Goal: Task Accomplishment & Management: Manage account settings

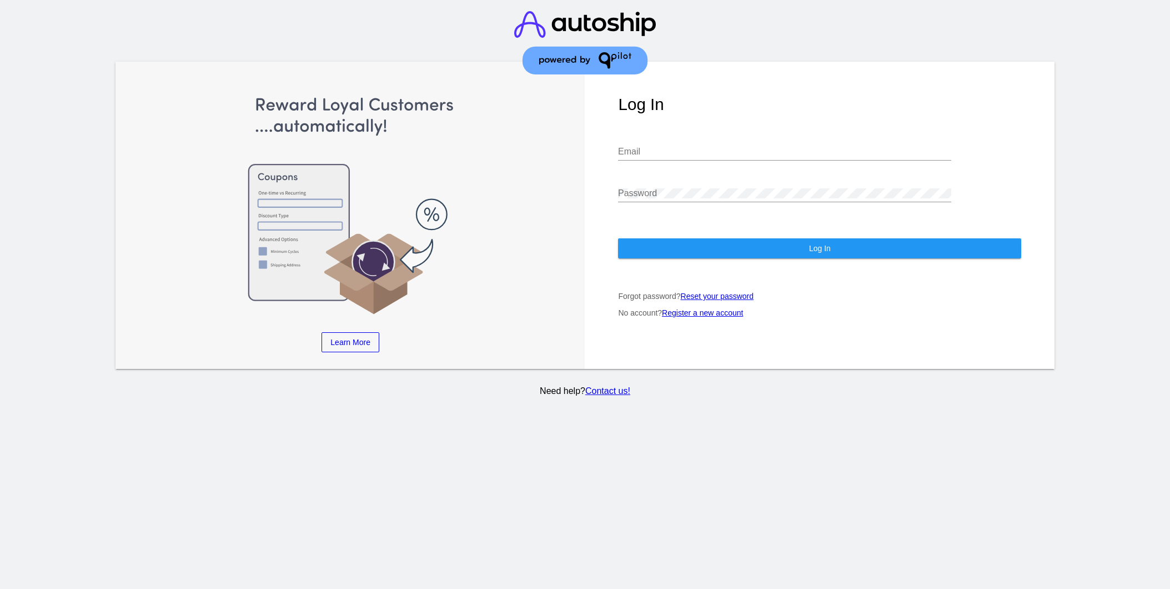
click at [656, 147] on div "Email" at bounding box center [784, 147] width 333 height 25
click at [653, 150] on input "Email" at bounding box center [784, 152] width 333 height 10
click at [656, 153] on input "Email" at bounding box center [784, 152] width 333 height 10
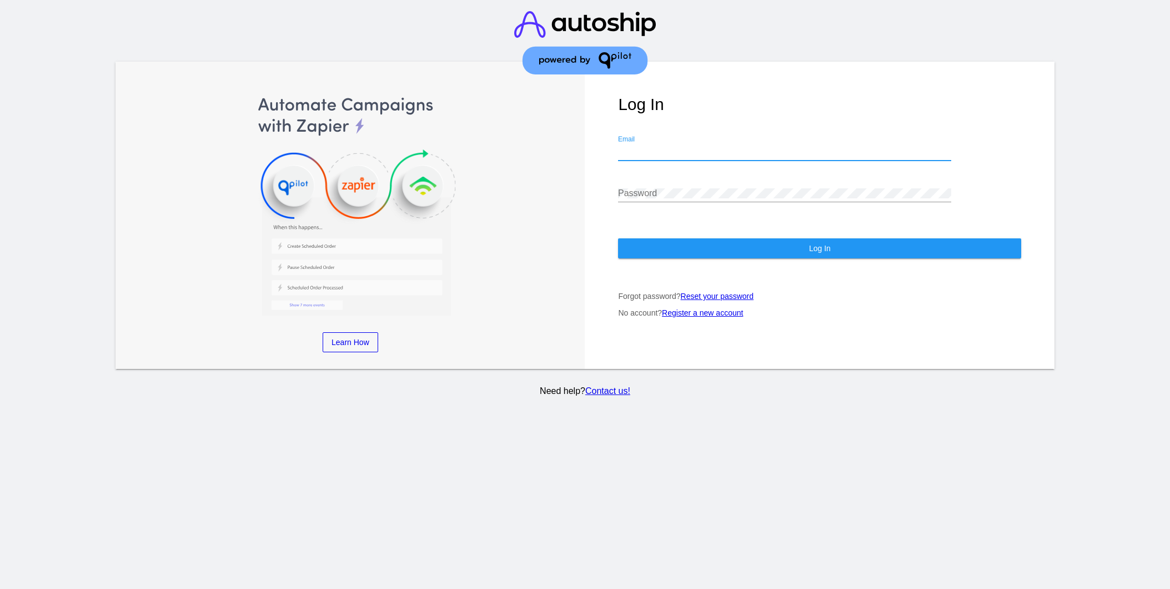
type input "[EMAIL_ADDRESS][DOMAIN_NAME]"
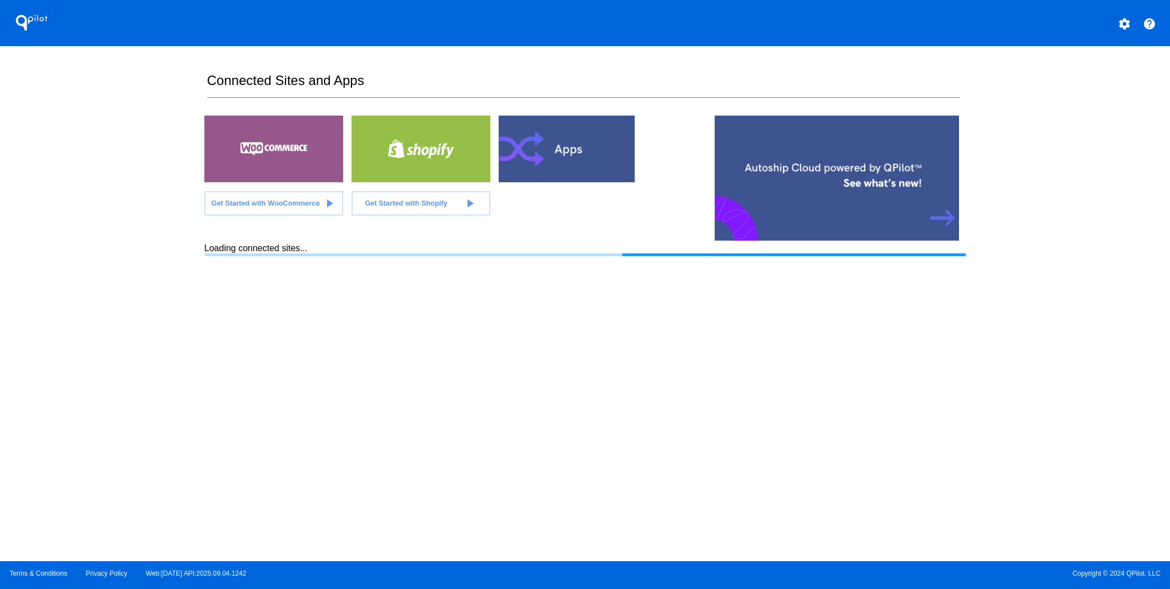
click at [269, 140] on div at bounding box center [273, 148] width 139 height 67
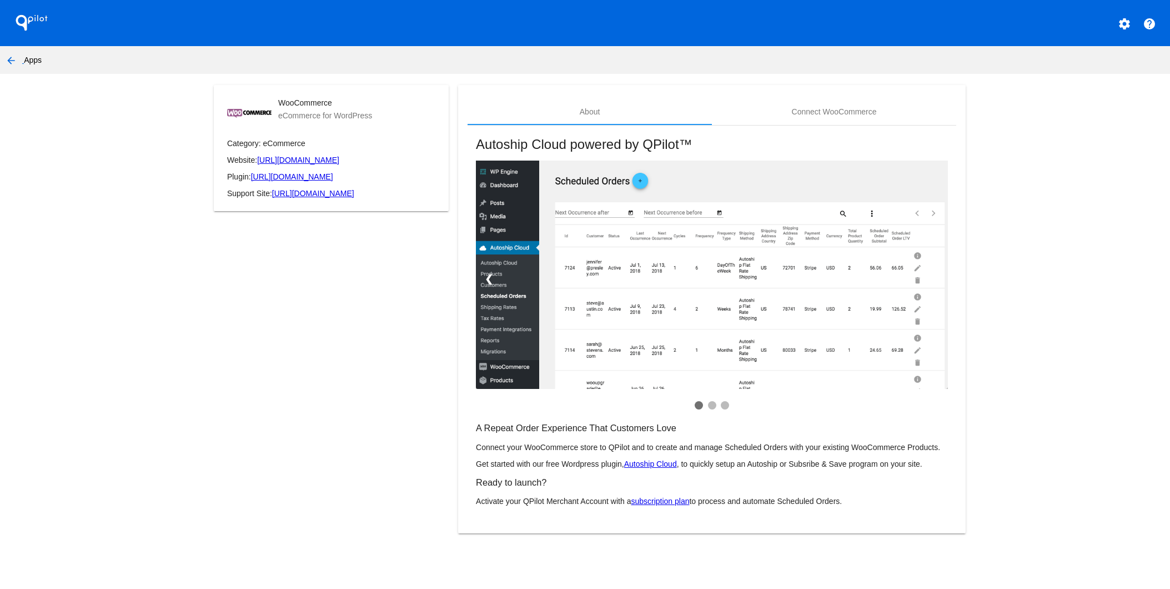
click at [310, 198] on link "[URL][DOMAIN_NAME]" at bounding box center [313, 193] width 82 height 9
click at [28, 58] on nav "arrow_back Apps" at bounding box center [585, 60] width 1170 height 28
click at [8, 56] on mat-icon "arrow_back" at bounding box center [10, 60] width 13 height 13
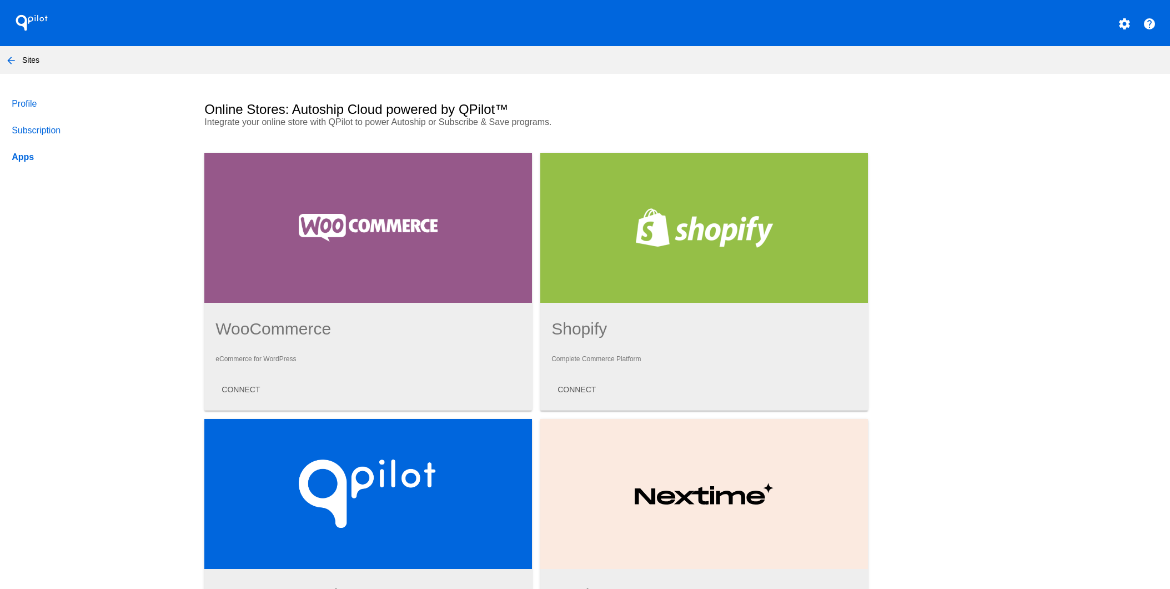
click at [51, 128] on link "Subscription" at bounding box center [97, 130] width 176 height 27
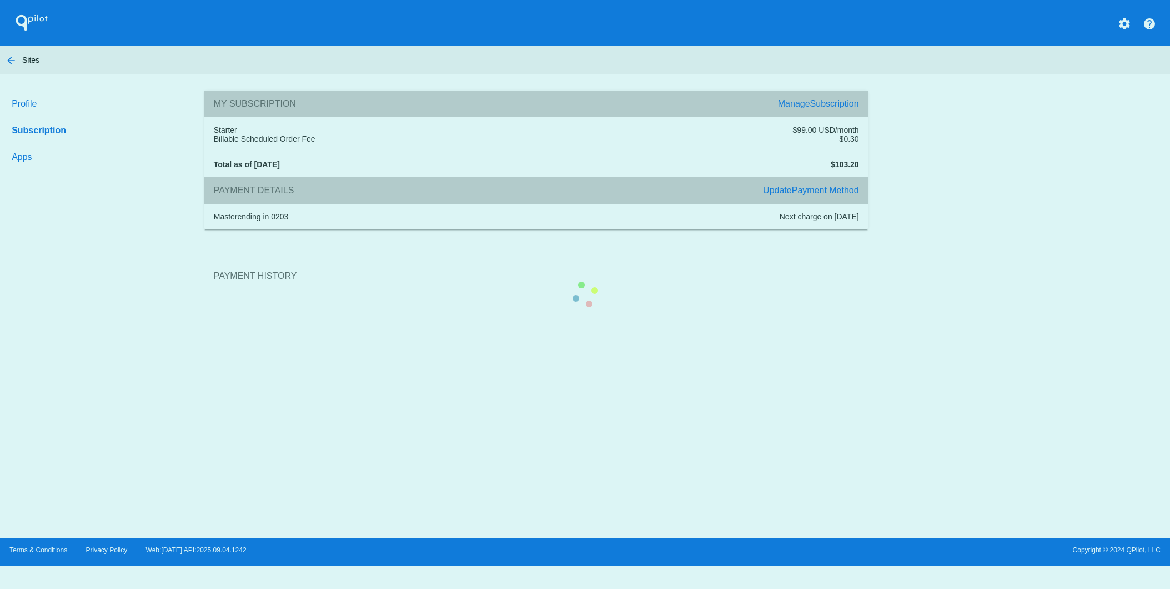
click at [204, 246] on section "Payment History" at bounding box center [536, 276] width 664 height 60
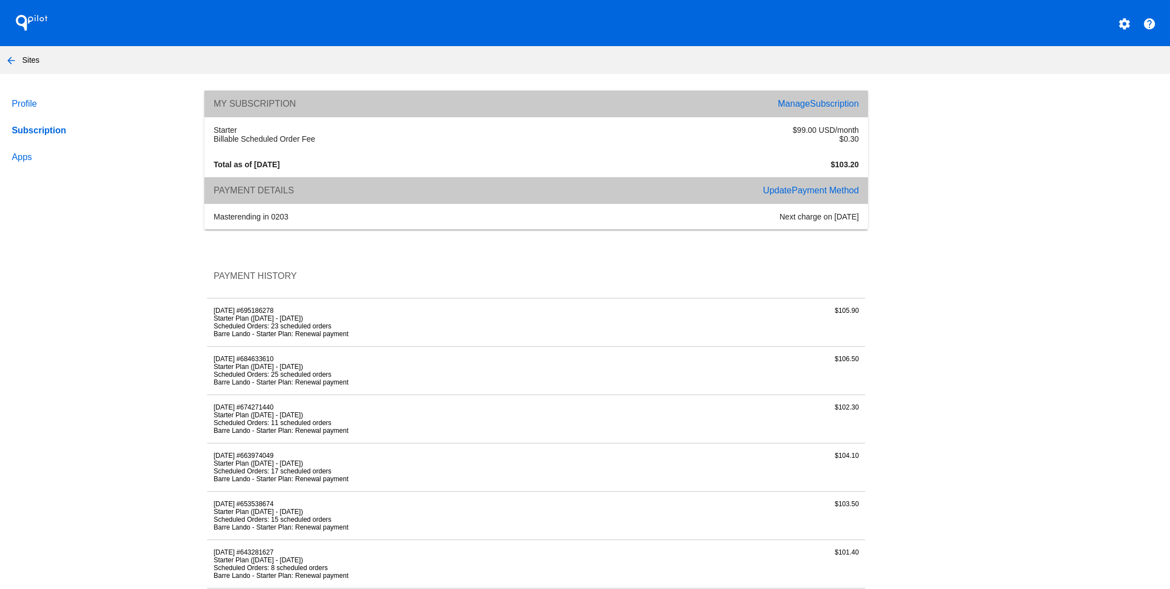
click at [18, 158] on link "Apps" at bounding box center [97, 157] width 176 height 27
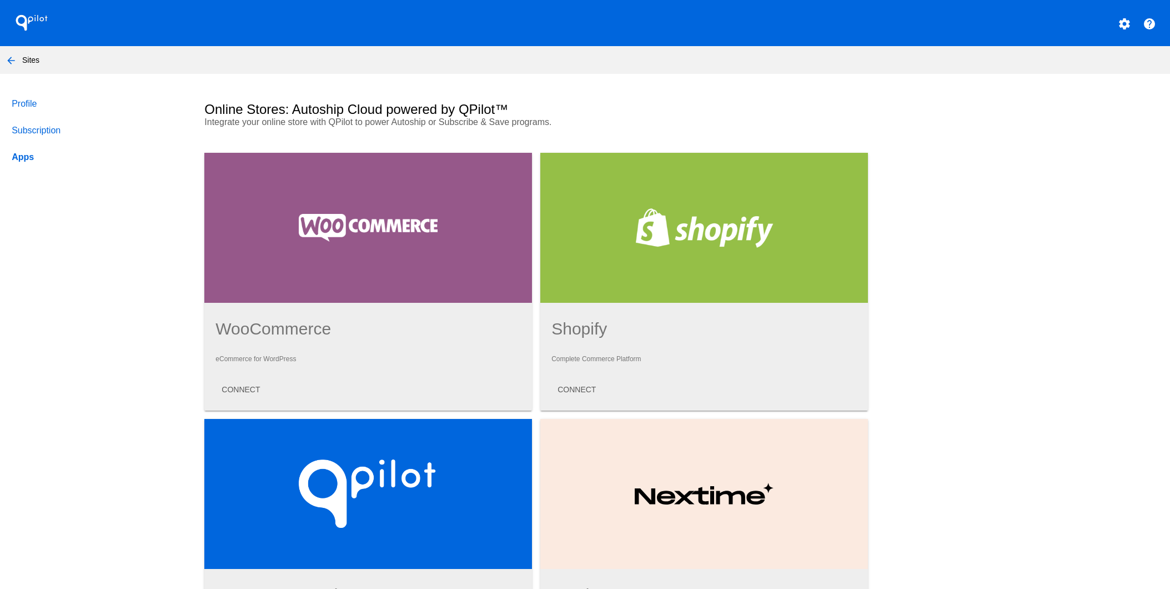
click at [411, 218] on div at bounding box center [368, 228] width 328 height 150
click at [249, 399] on button "CONNECT" at bounding box center [241, 389] width 56 height 20
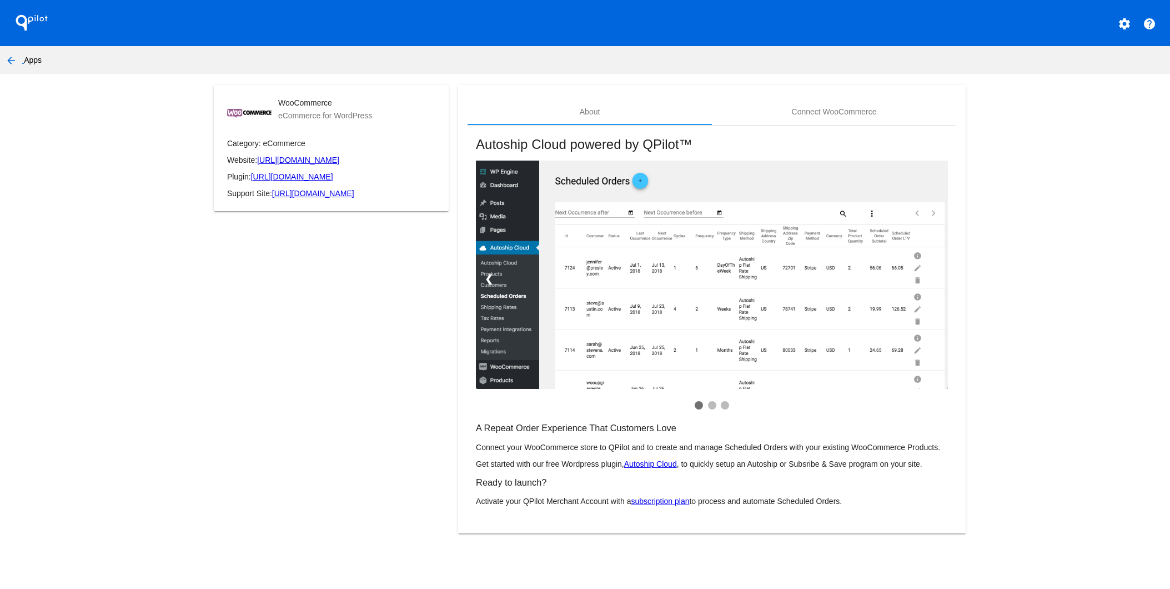
click at [15, 62] on mat-icon "arrow_back" at bounding box center [10, 60] width 13 height 13
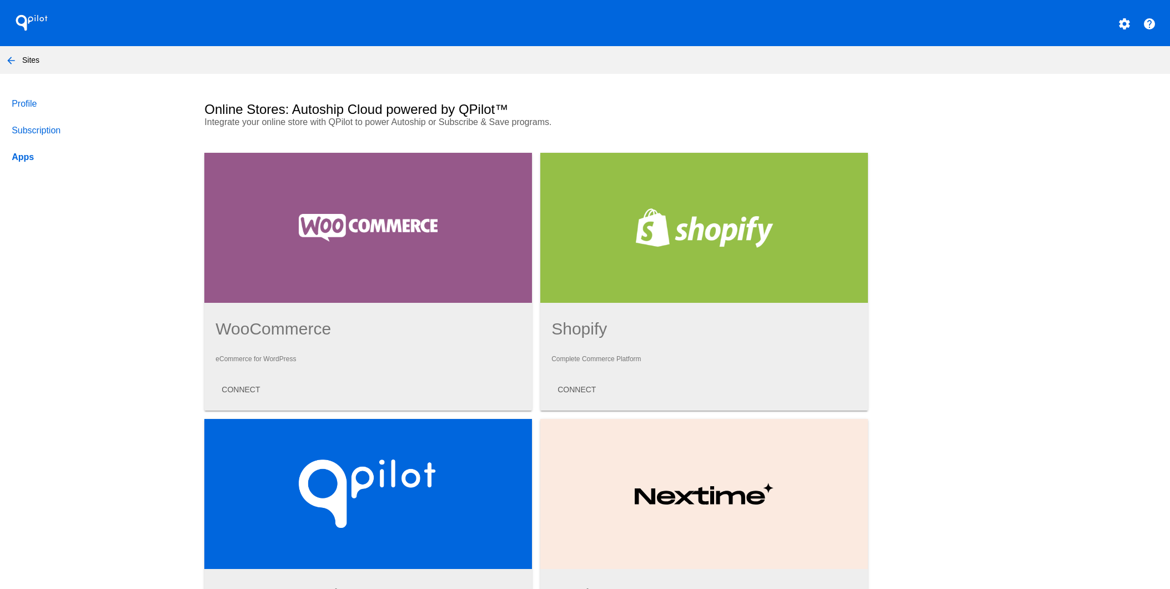
click at [11, 61] on mat-icon "arrow_back" at bounding box center [10, 60] width 13 height 13
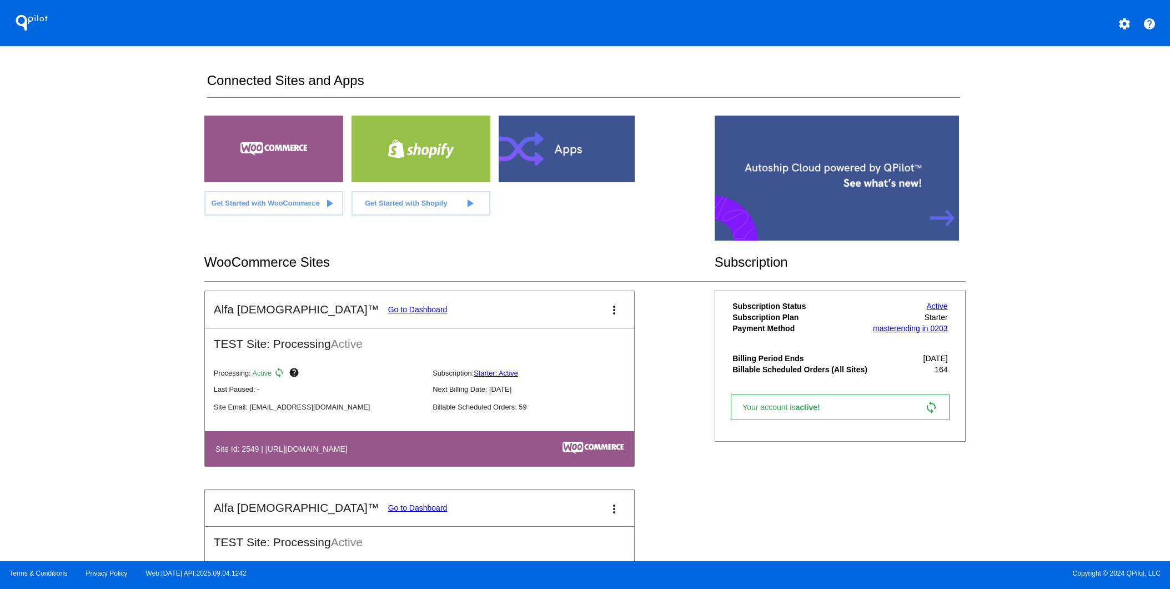
scroll to position [135, 0]
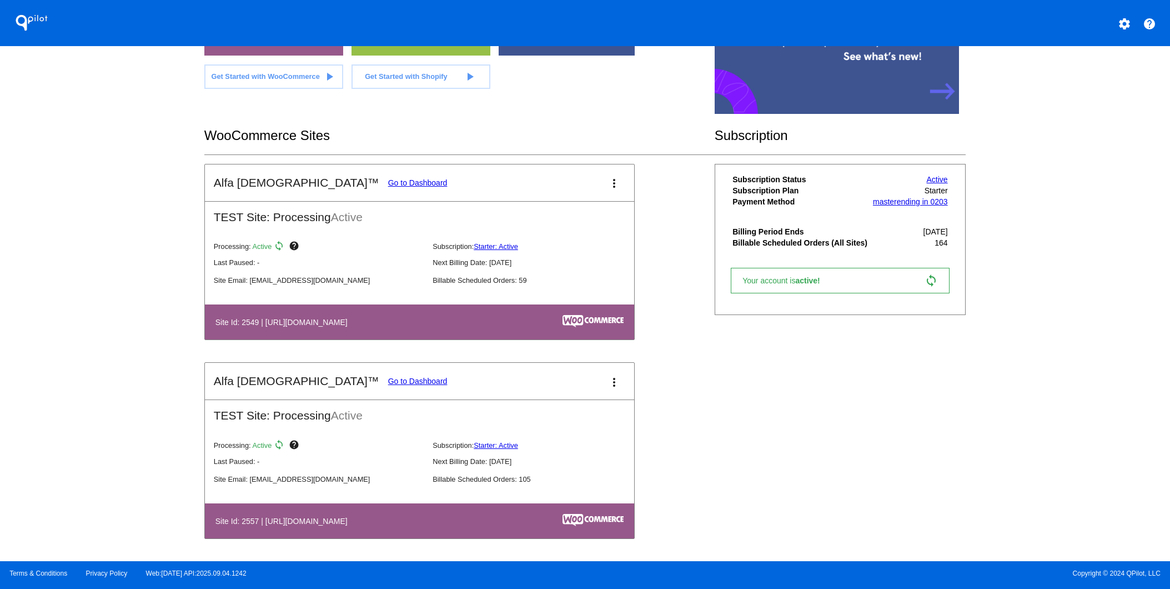
click at [318, 374] on mat-card-title "Alfa Vedic™ Go to Dashboard" at bounding box center [331, 380] width 234 height 13
click at [388, 376] on link "Go to Dashboard" at bounding box center [417, 380] width 59 height 9
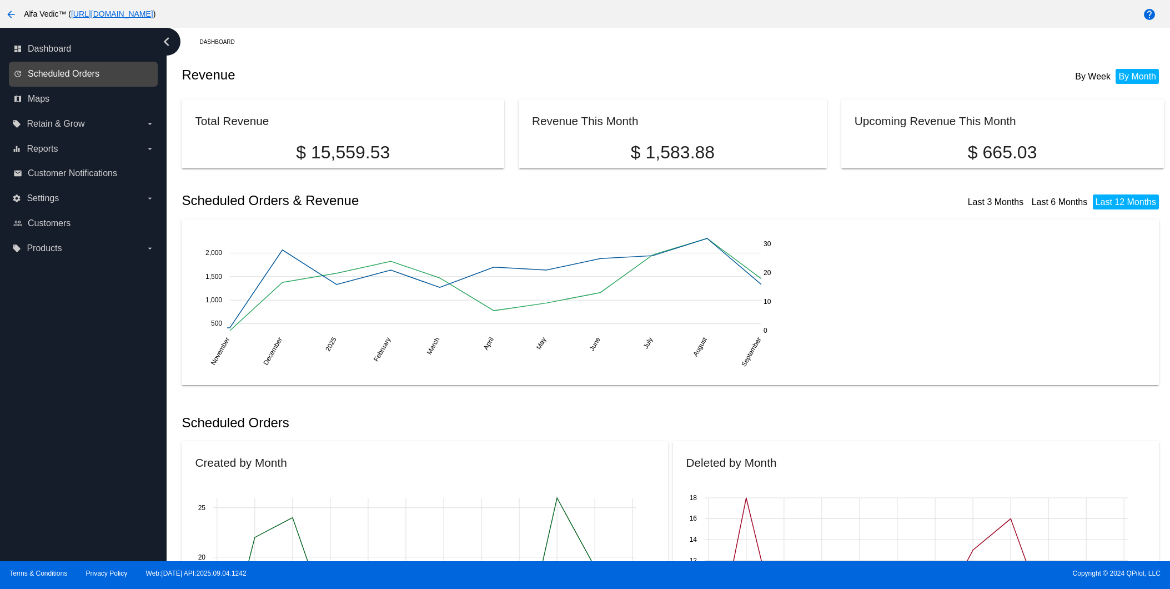
click at [52, 75] on span "Scheduled Orders" at bounding box center [64, 74] width 72 height 10
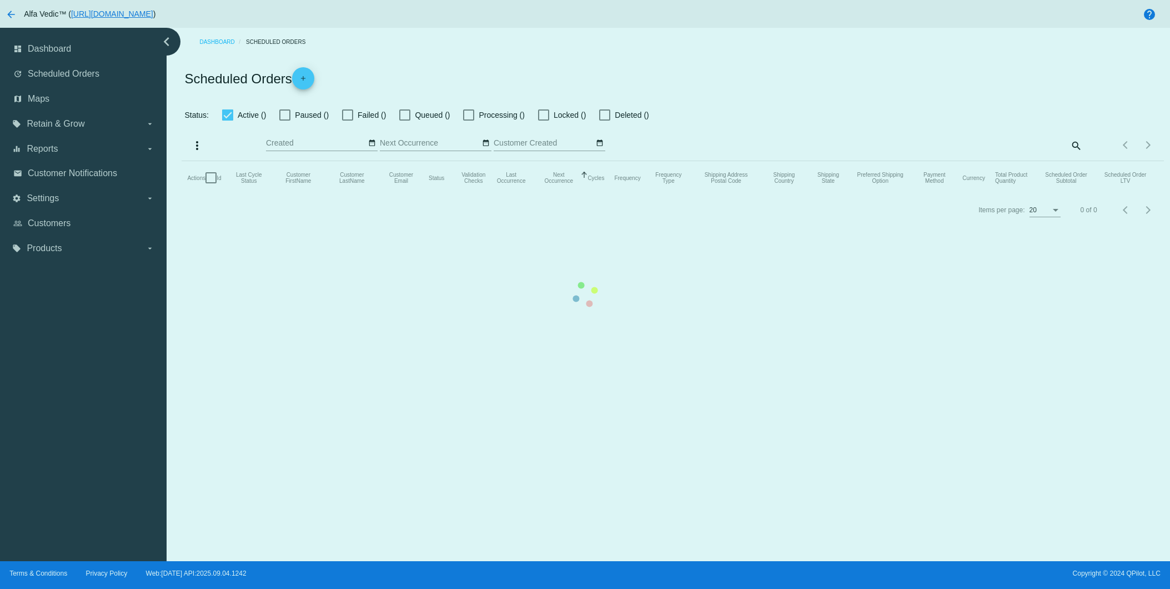
checkbox input "false"
checkbox input "true"
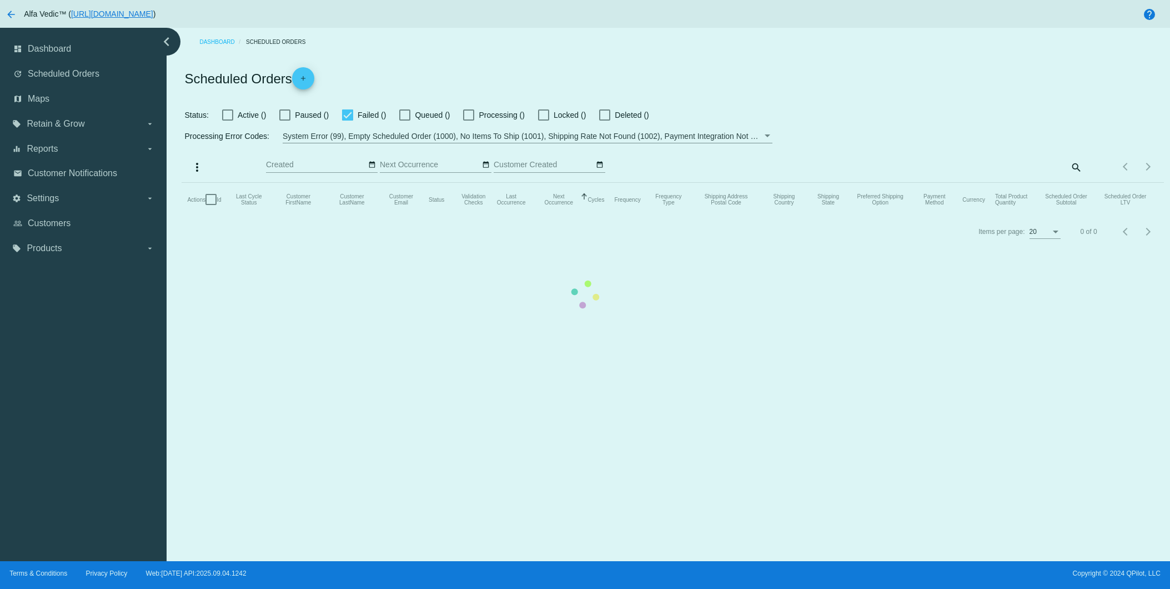
click at [1074, 183] on mat-table "Actions Id Last Cycle Status Customer FirstName Customer LastName Customer Emai…" at bounding box center [673, 199] width 982 height 33
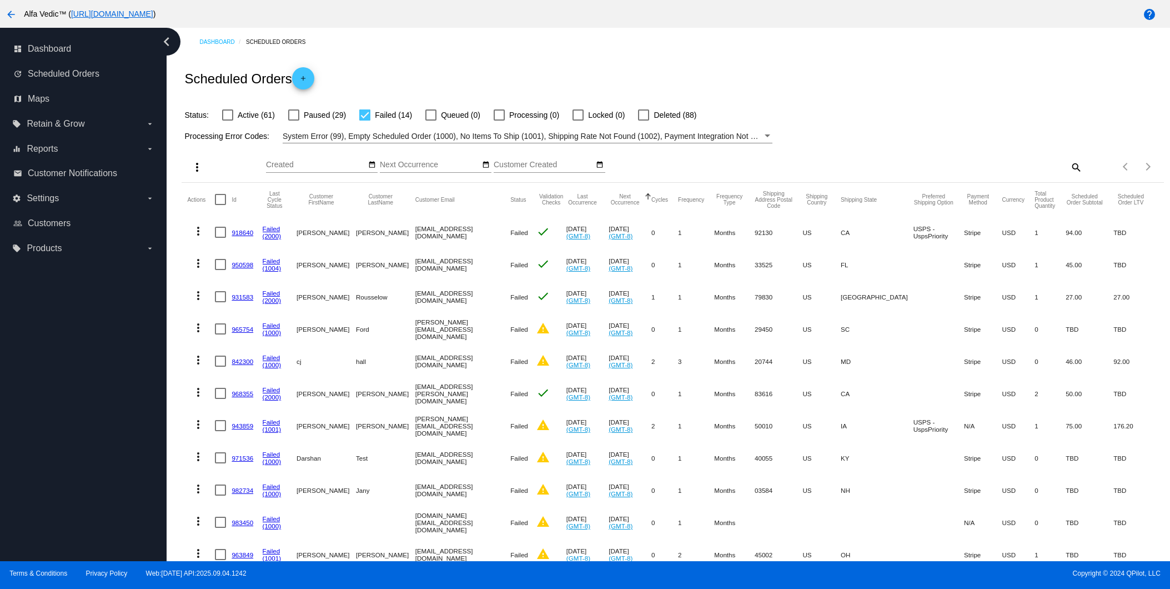
click at [1069, 165] on mat-icon "search" at bounding box center [1075, 166] width 13 height 17
click at [1037, 161] on div "Search" at bounding box center [959, 162] width 245 height 22
click at [1061, 167] on div "search" at bounding box center [959, 166] width 245 height 17
click at [1069, 165] on mat-icon "search" at bounding box center [1075, 166] width 13 height 17
click at [973, 155] on div "Search" at bounding box center [959, 162] width 245 height 22
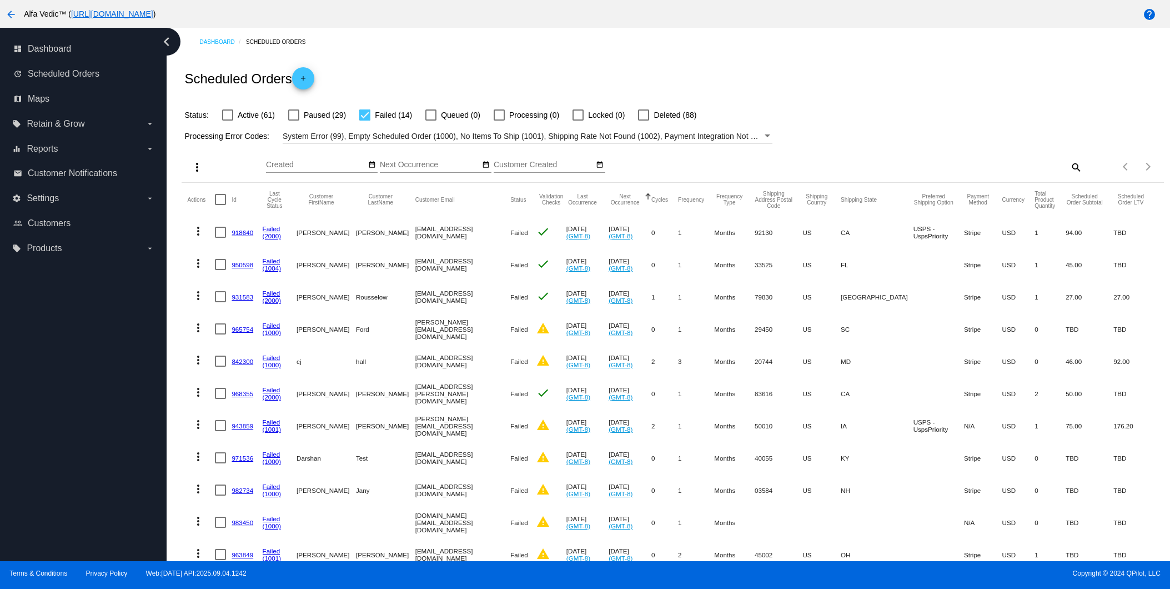
click at [1069, 169] on mat-icon "search" at bounding box center [1075, 166] width 13 height 17
click at [915, 167] on input "Search" at bounding box center [959, 164] width 245 height 9
paste input "[PERSON_NAME]"
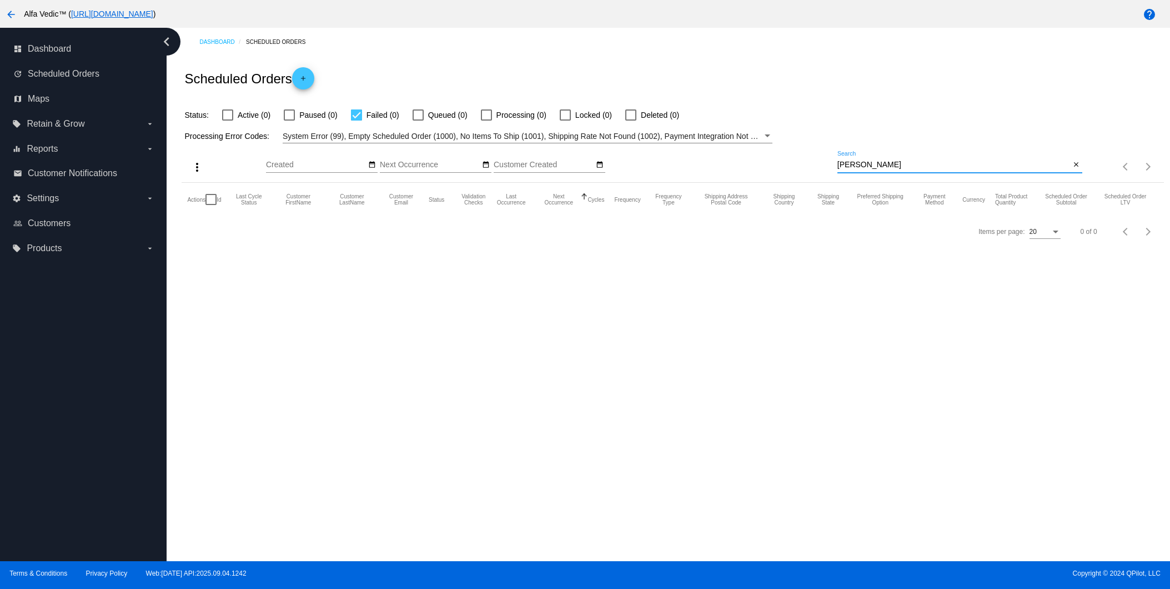
type input "[PERSON_NAME]"
click at [1083, 169] on div "Items per page: 20 0 of 0" at bounding box center [1123, 166] width 82 height 31
click at [226, 116] on div at bounding box center [227, 114] width 11 height 11
click at [227, 120] on input "Active (1)" at bounding box center [227, 120] width 1 height 1
checkbox input "true"
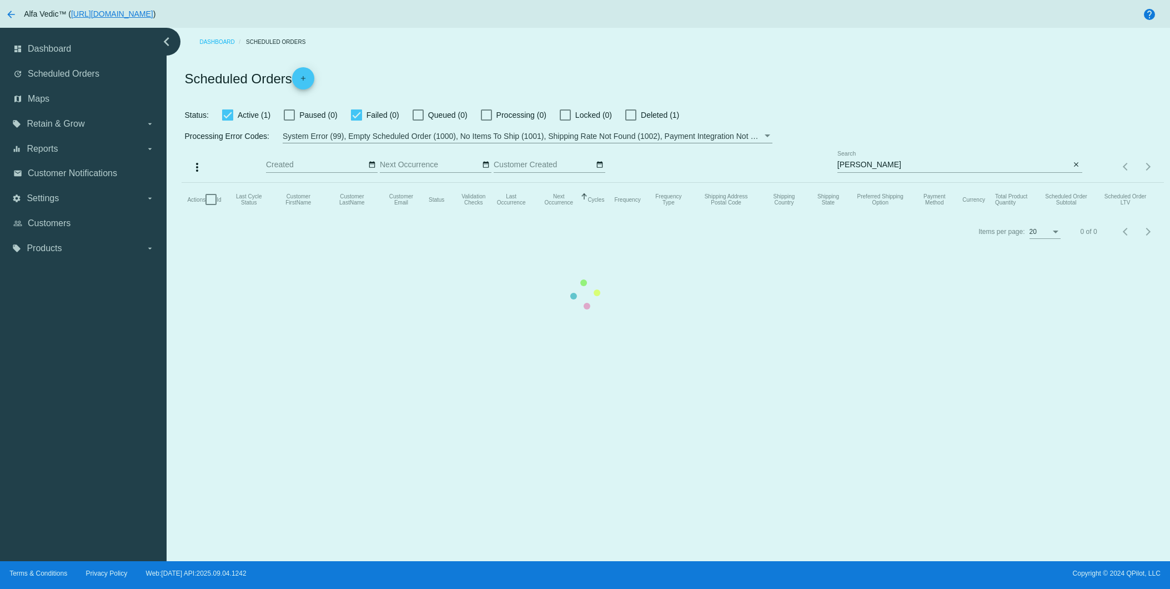
click at [358, 183] on mat-table "Actions Id Last Cycle Status Customer FirstName Customer LastName Customer Emai…" at bounding box center [673, 199] width 982 height 33
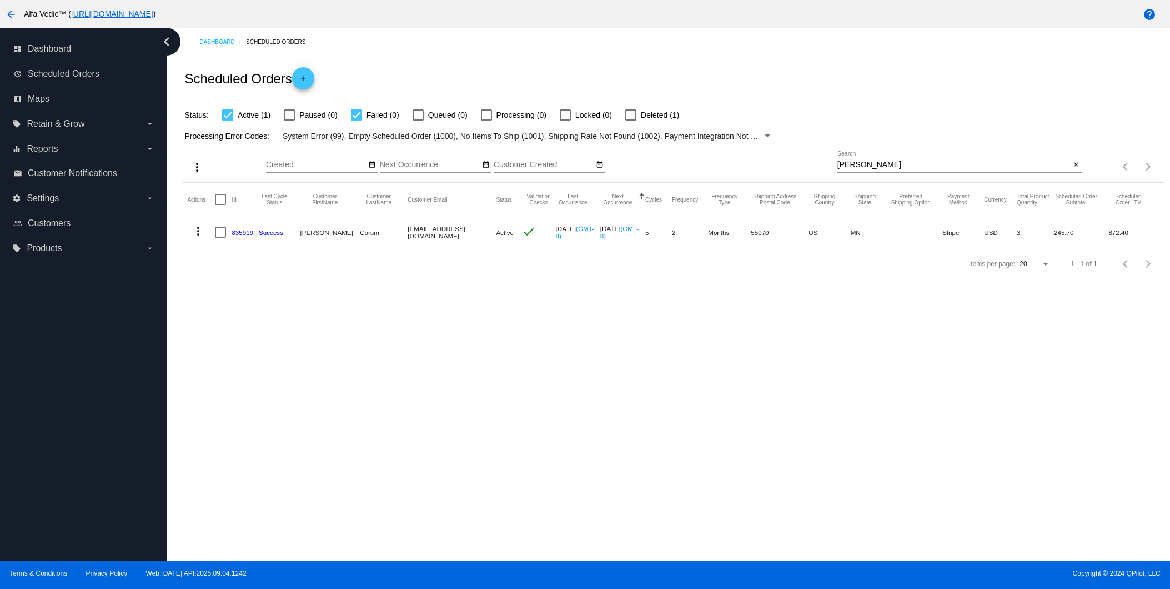
click at [358, 116] on div at bounding box center [356, 114] width 11 height 11
click at [356, 120] on input "Failed (0)" at bounding box center [356, 120] width 1 height 1
checkbox input "false"
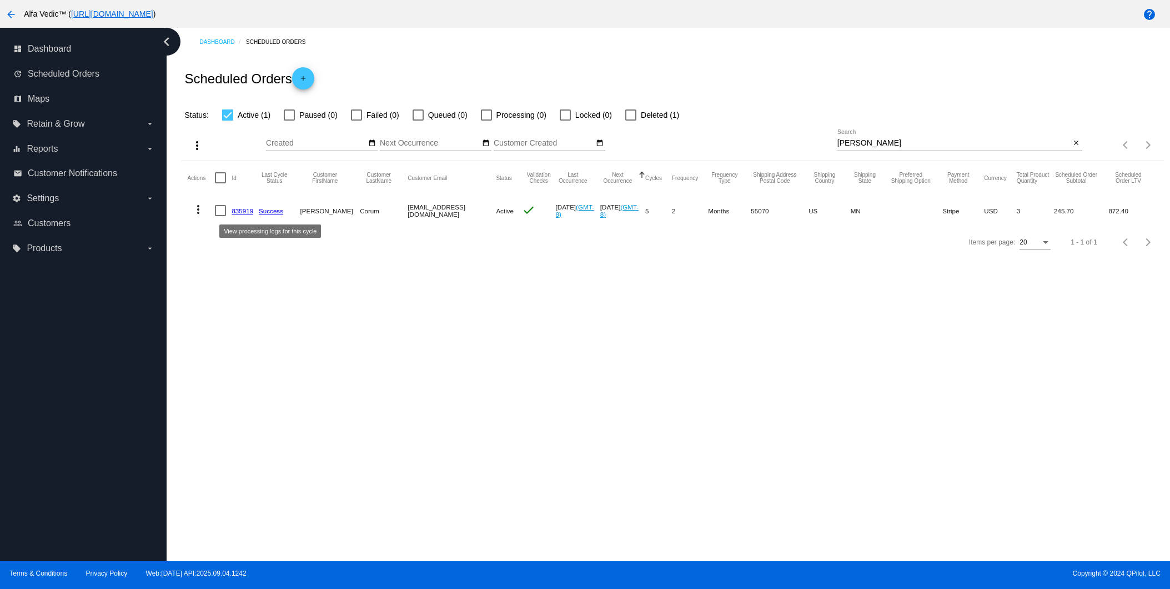
click at [269, 213] on link "Success" at bounding box center [271, 210] width 24 height 7
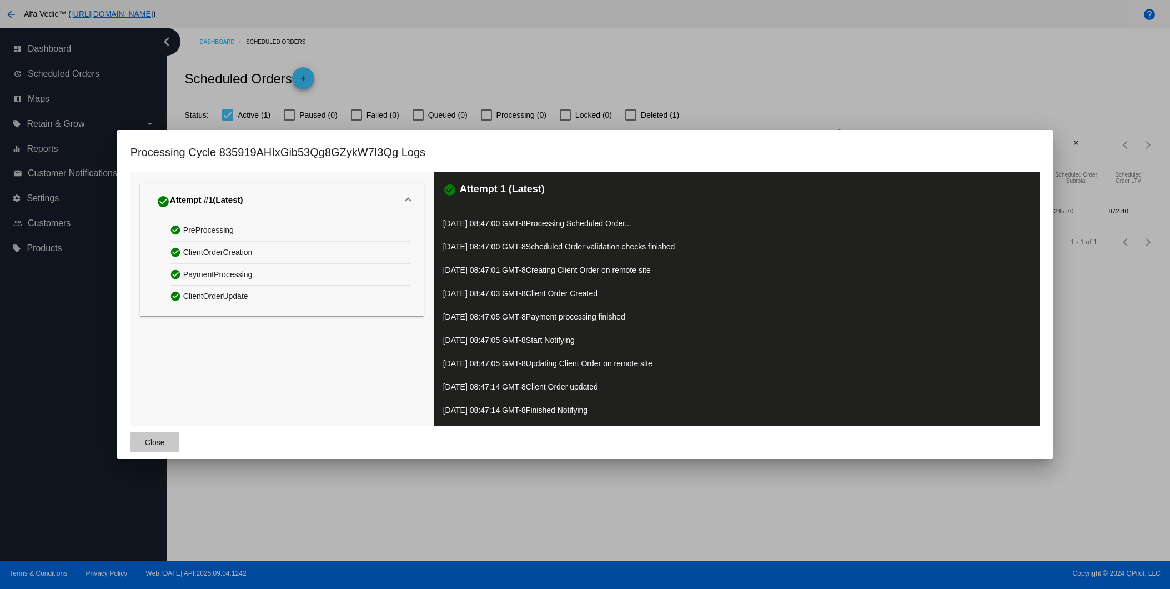
click at [157, 442] on span "Close" at bounding box center [155, 442] width 20 height 9
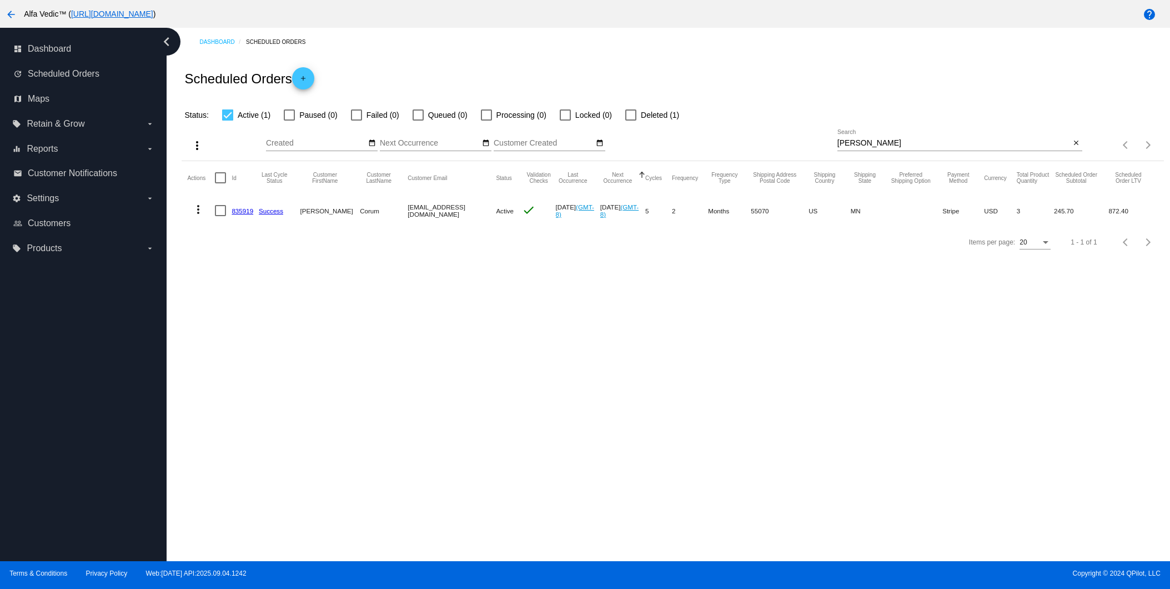
click at [243, 214] on link "835919" at bounding box center [243, 210] width 22 height 7
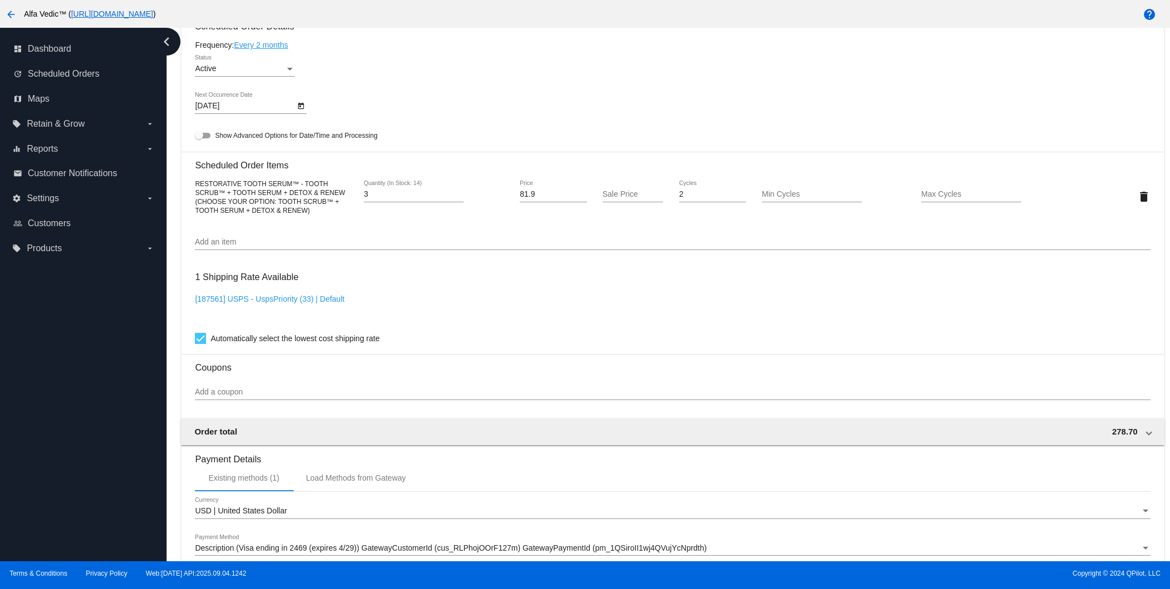
scroll to position [627, 0]
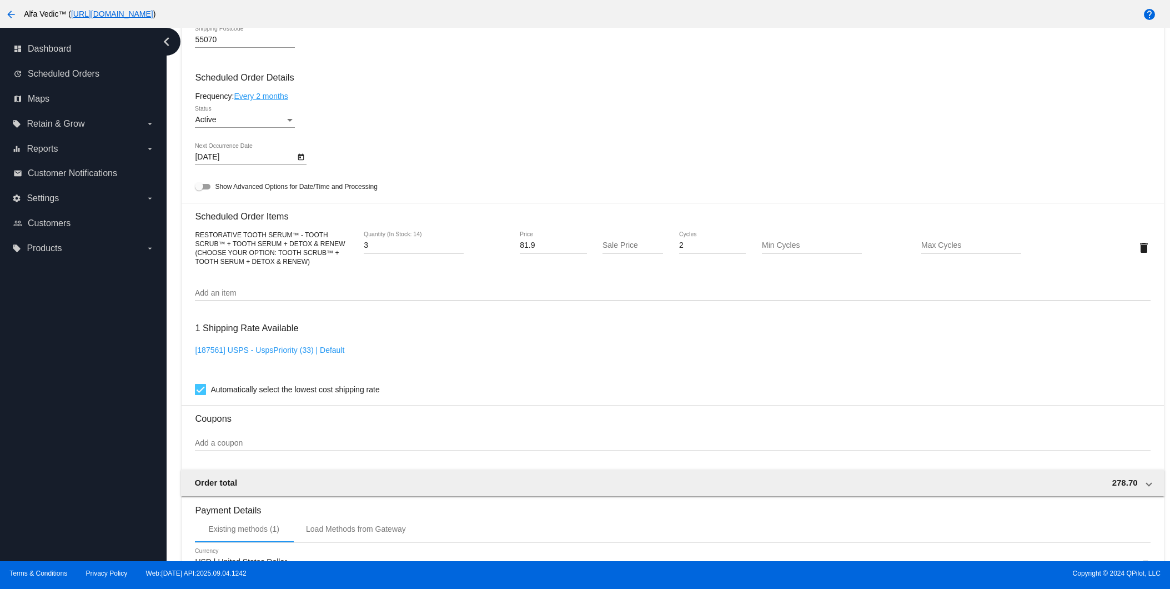
drag, startPoint x: 468, startPoint y: 316, endPoint x: 238, endPoint y: 315, distance: 229.9
click at [468, 298] on input "Add an item" at bounding box center [672, 293] width 955 height 9
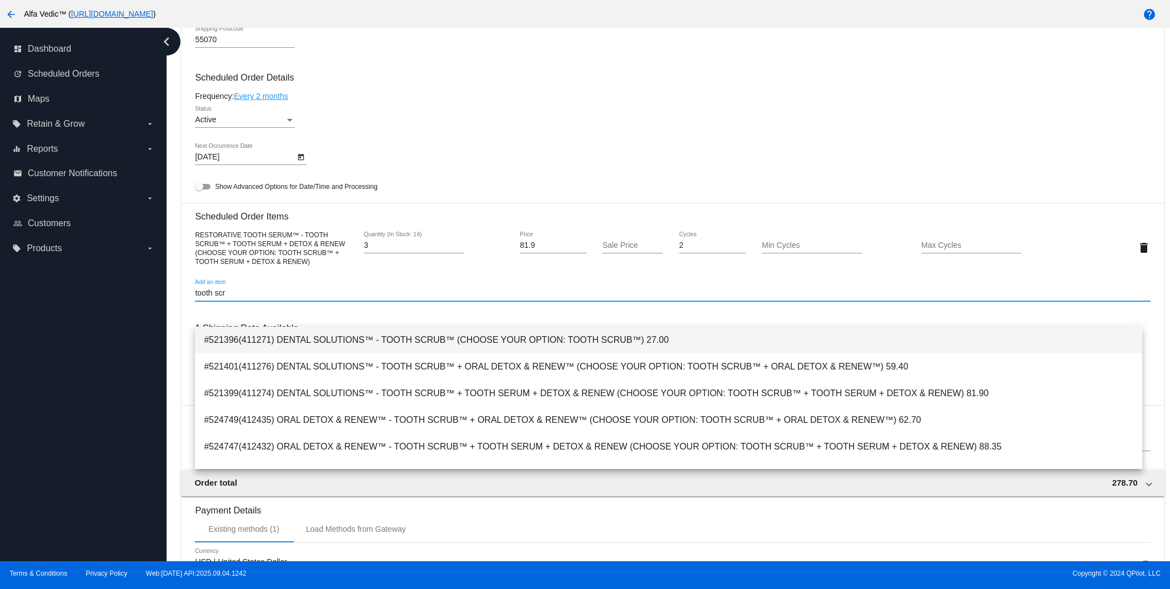
type input "tooth scr"
click at [414, 341] on span "#521396(411271) DENTAL SOLUTIONS™ - TOOTH SCRUB™ (CHOOSE YOUR OPTION: TOOTH SCR…" at bounding box center [668, 339] width 929 height 27
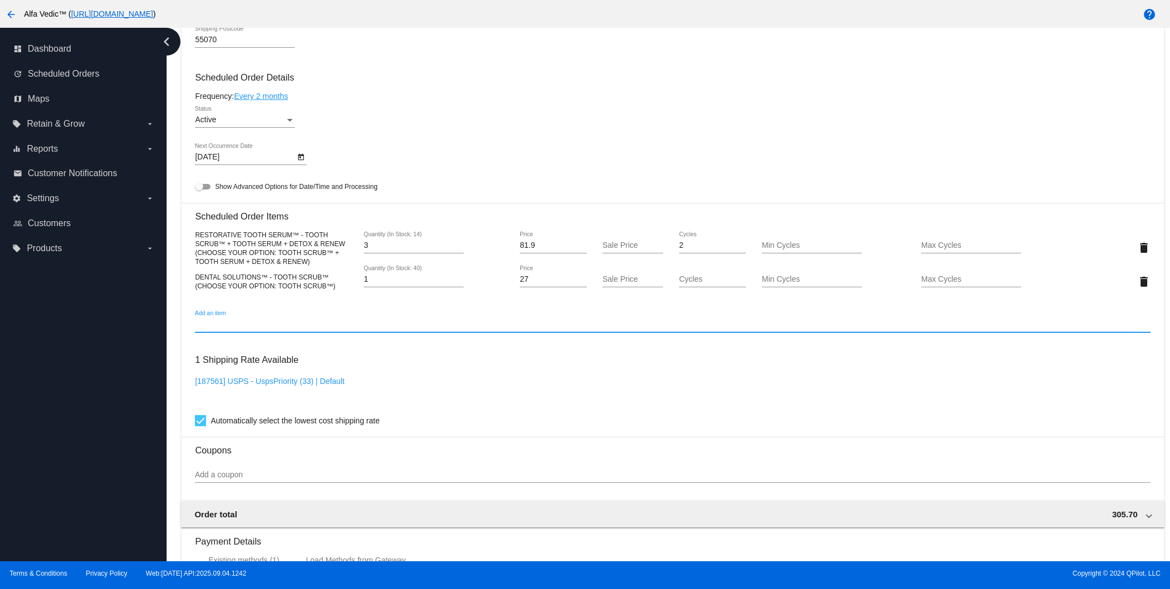
click at [370, 284] on input "1" at bounding box center [414, 279] width 100 height 9
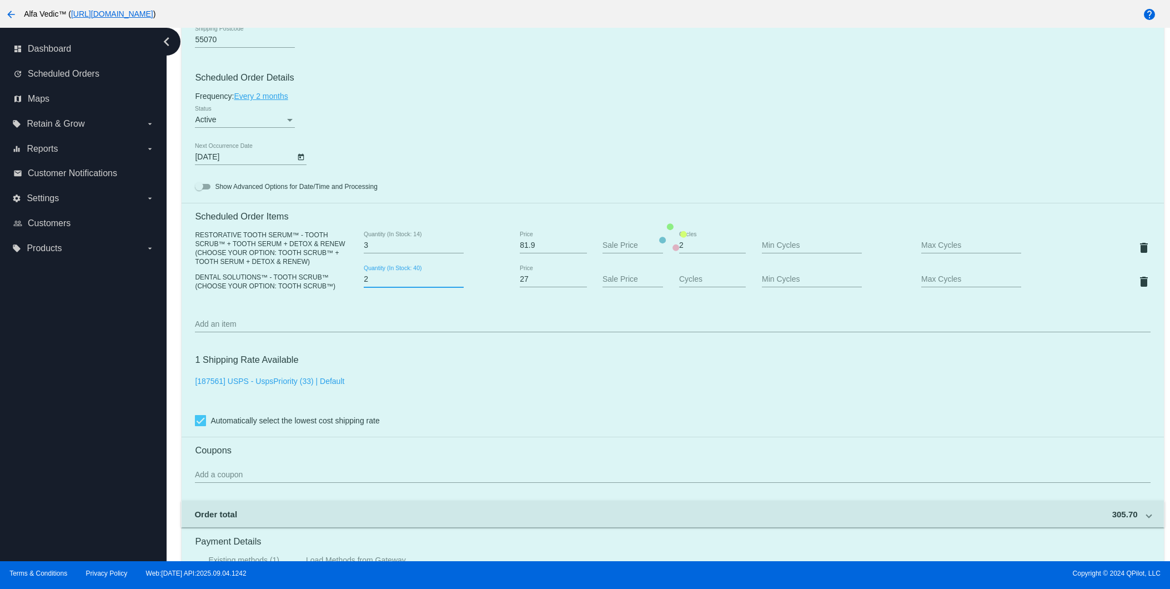
type input "2"
click at [458, 284] on input "2" at bounding box center [414, 279] width 100 height 9
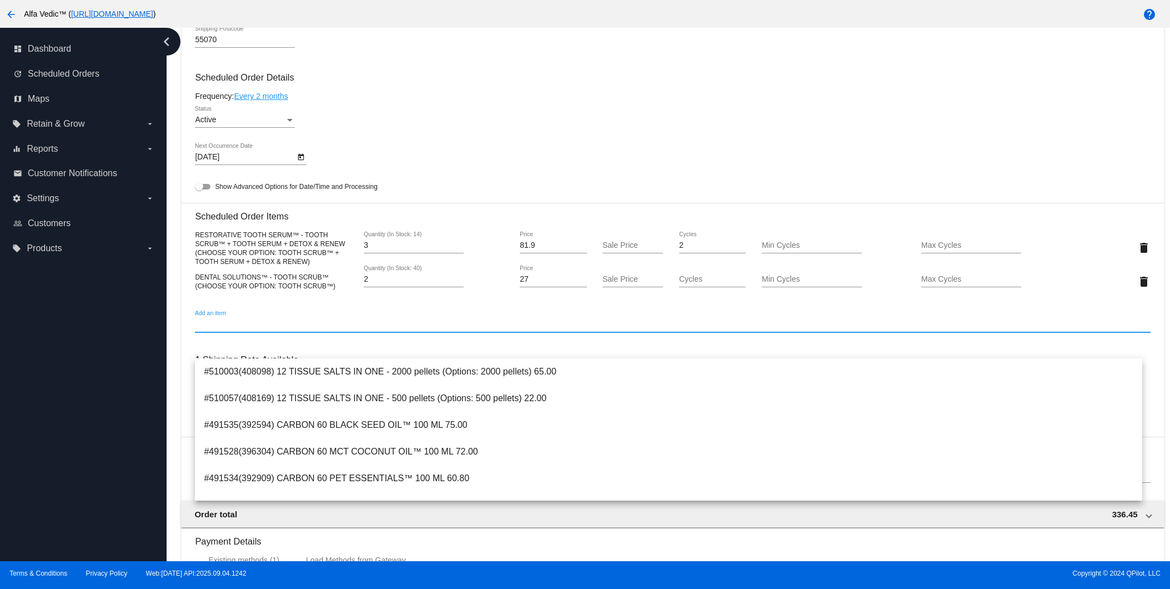
click at [295, 329] on input "Add an item" at bounding box center [672, 324] width 955 height 9
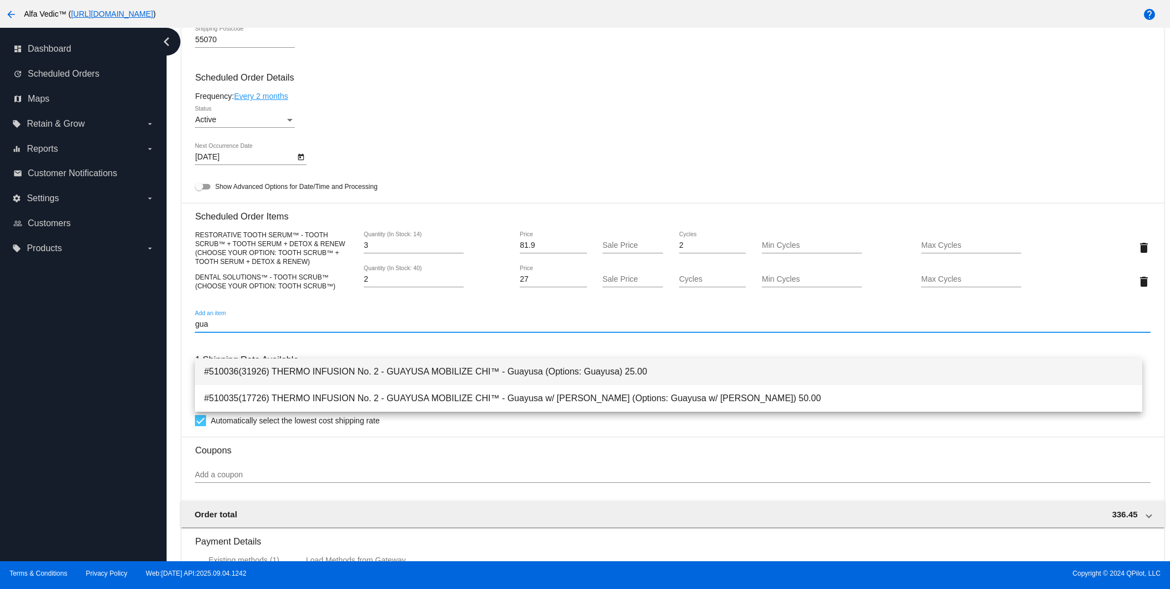
type input "gua"
click at [418, 373] on span "#510036(31926) THERMO INFUSION No. 2 - GUAYUSA MOBILIZE CHI™ - Guayusa (Options…" at bounding box center [668, 371] width 929 height 27
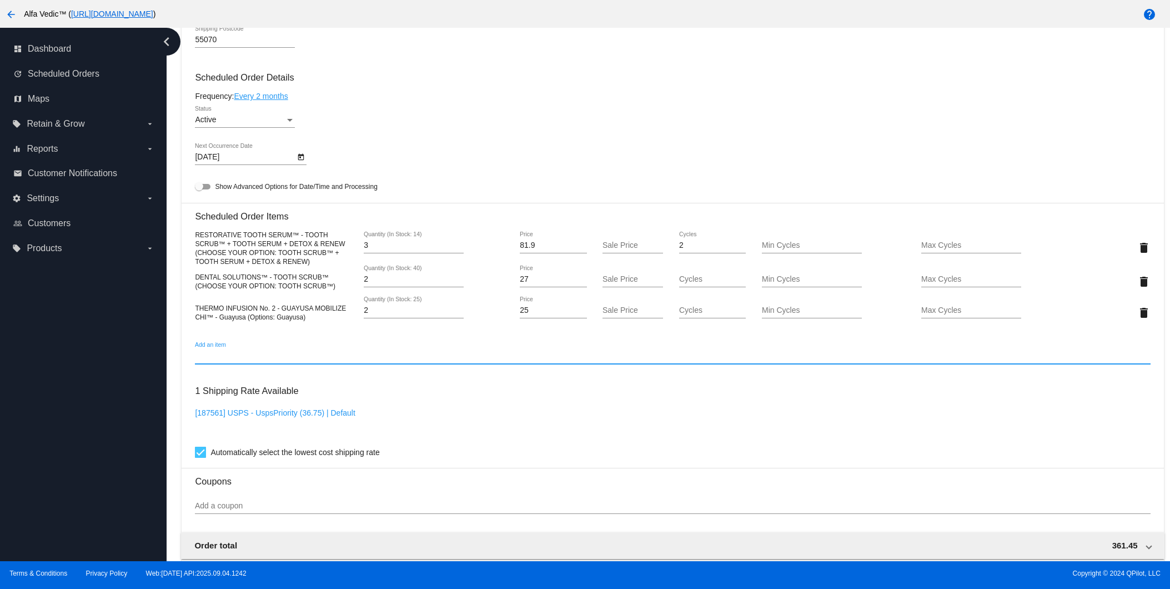
type input "2"
click at [458, 315] on input "2" at bounding box center [414, 310] width 100 height 9
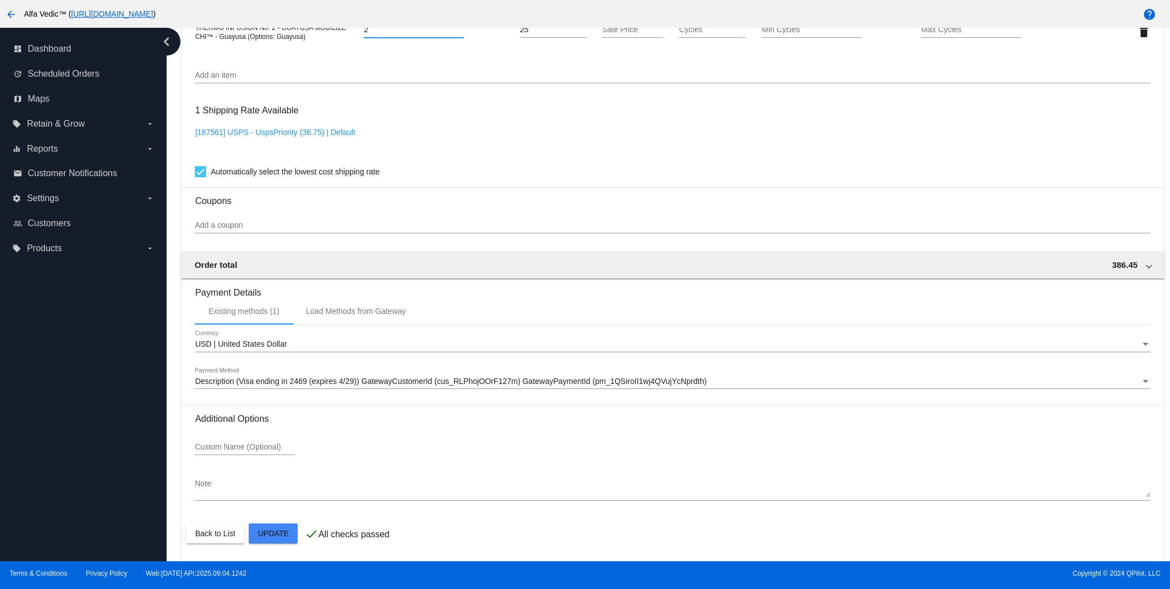
scroll to position [940, 0]
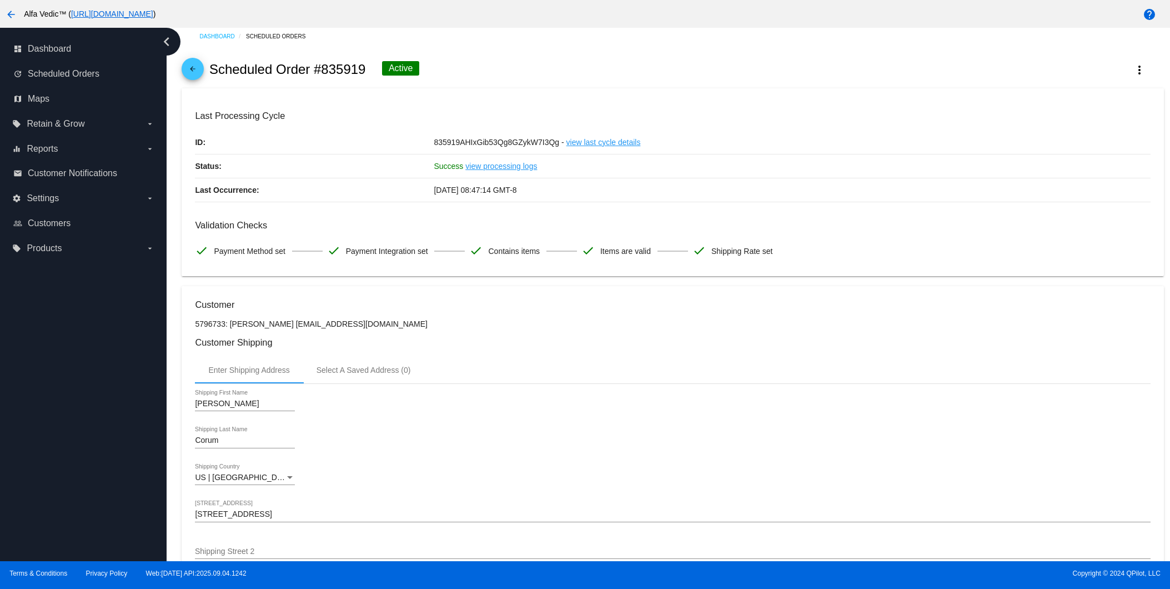
scroll to position [0, 0]
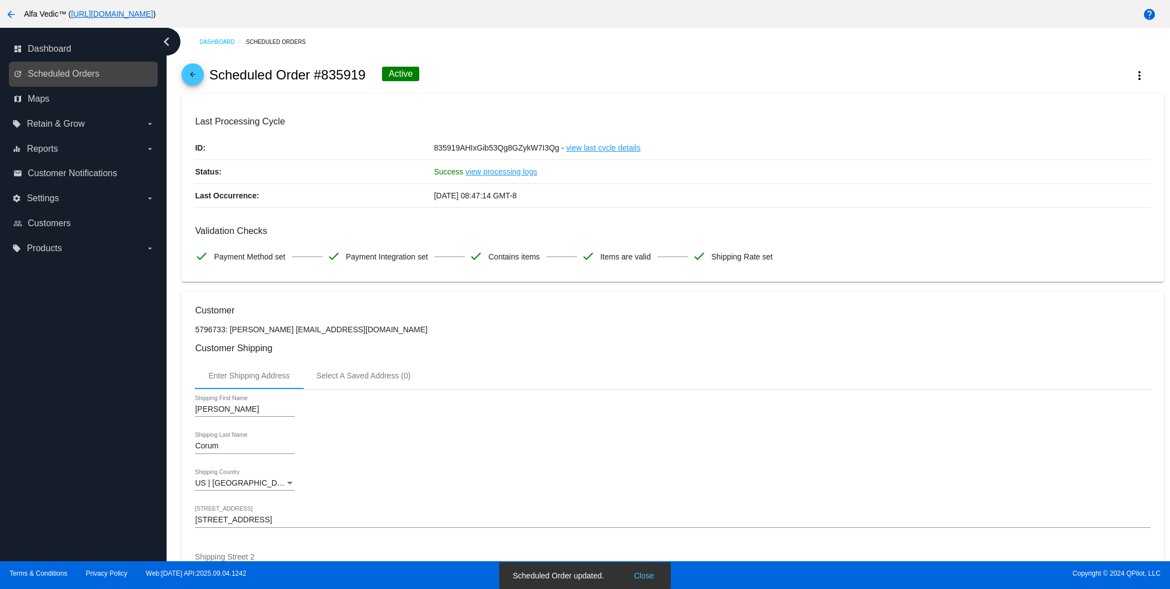
click at [60, 81] on link "update Scheduled Orders" at bounding box center [83, 74] width 141 height 18
